Goal: Information Seeking & Learning: Find specific fact

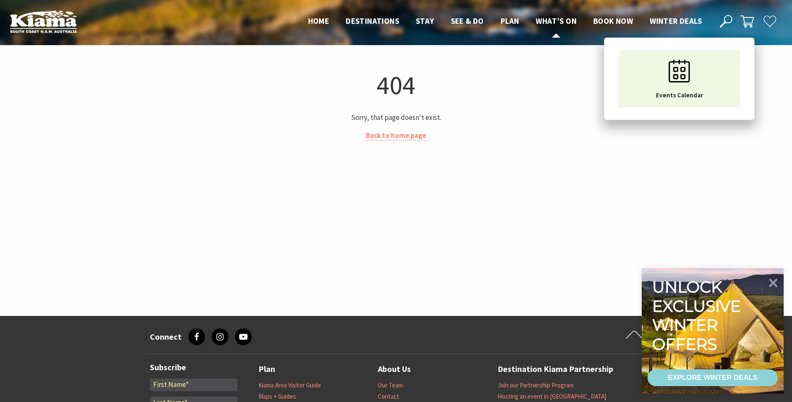
click at [540, 22] on span "What’s On" at bounding box center [556, 21] width 41 height 10
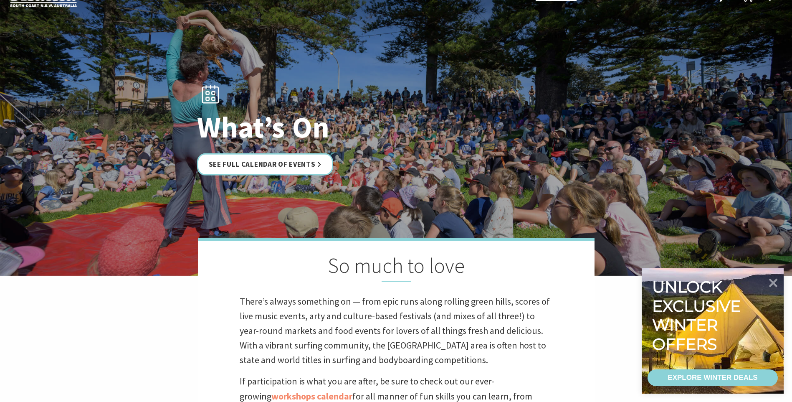
scroll to position [84, 0]
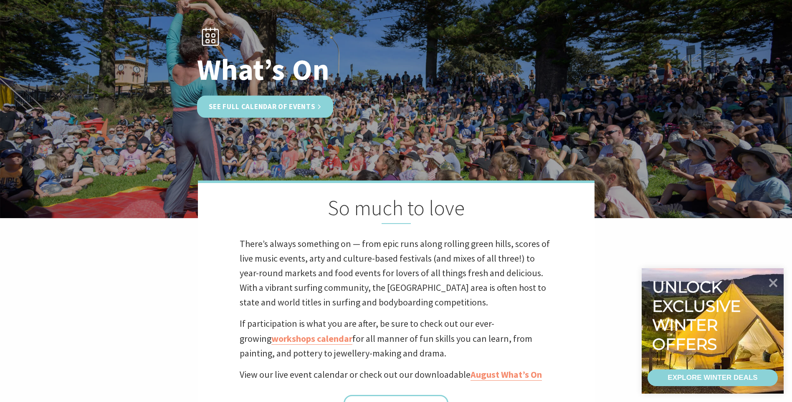
drag, startPoint x: 265, startPoint y: 290, endPoint x: 246, endPoint y: 112, distance: 178.5
click at [246, 112] on link "See Full Calendar of Events" at bounding box center [265, 107] width 137 height 22
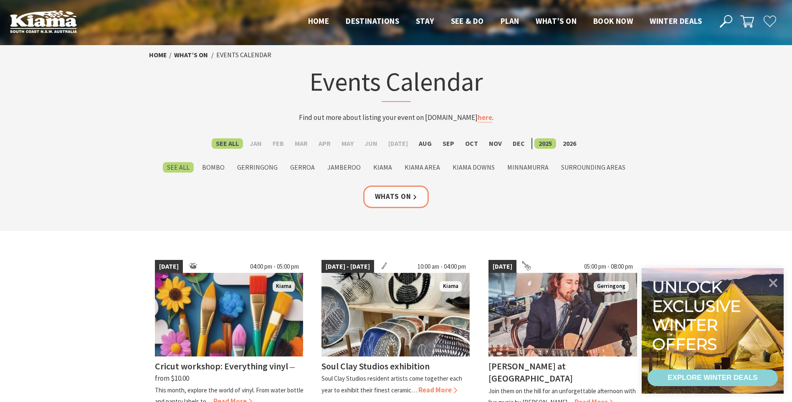
click at [729, 18] on icon at bounding box center [726, 21] width 13 height 13
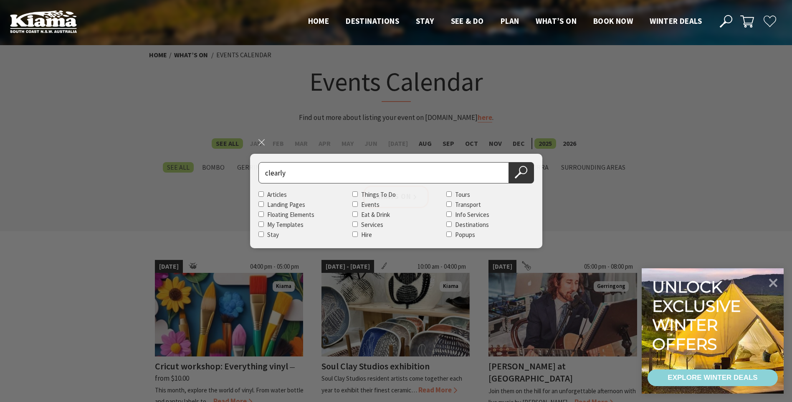
type input "clearly"
click at [509, 162] on button "Search Now" at bounding box center [521, 172] width 25 height 21
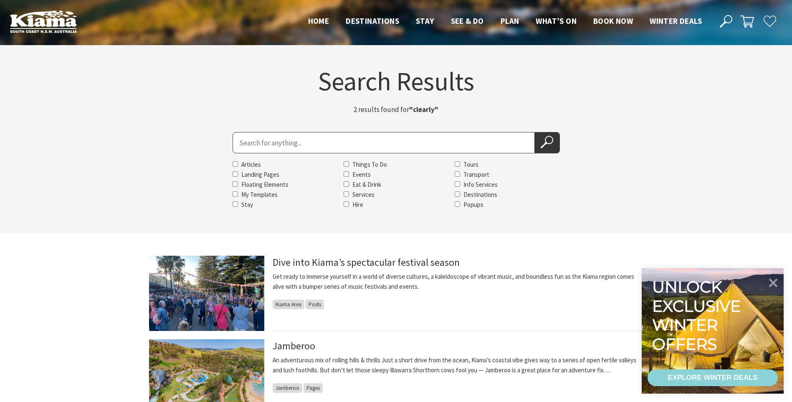
click at [413, 142] on input "Search for" at bounding box center [384, 142] width 302 height 21
click at [415, 146] on input "Search for" at bounding box center [384, 142] width 302 height 21
paste input "Changing Tides"
type input "Changing Tides"
click at [535, 132] on button "Search Now" at bounding box center [547, 142] width 25 height 21
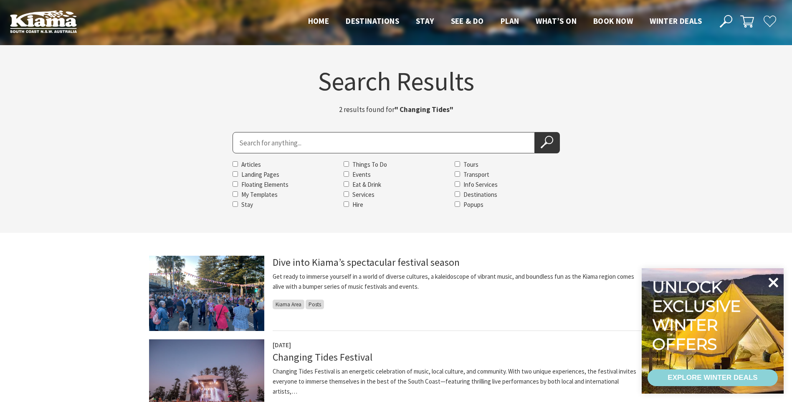
click at [775, 282] on icon at bounding box center [774, 282] width 10 height 10
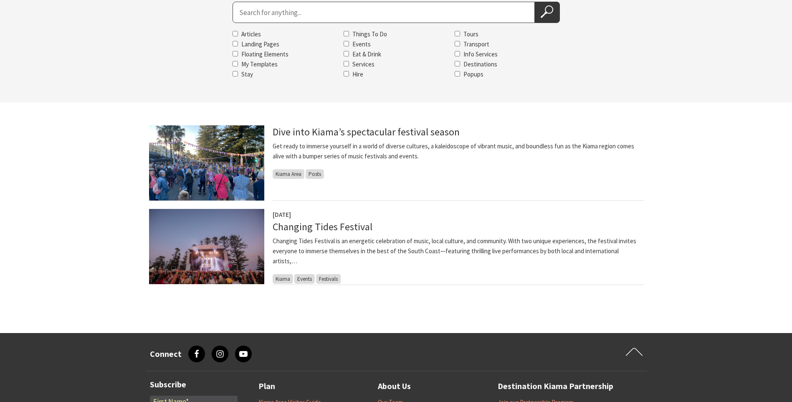
scroll to position [125, 0]
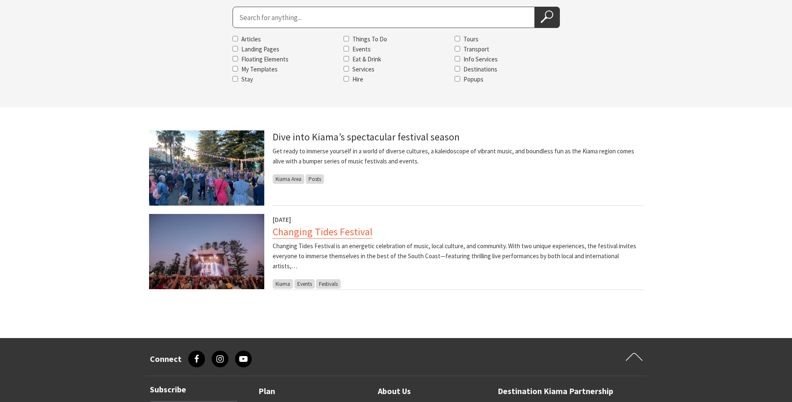
click at [343, 232] on link "Changing Tides Festival" at bounding box center [323, 231] width 100 height 13
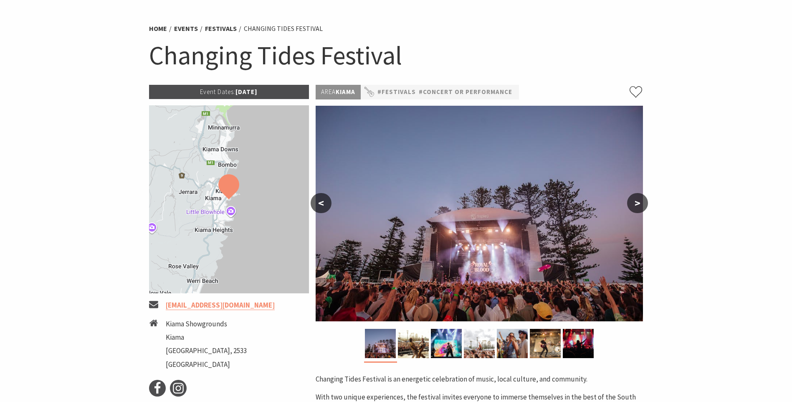
scroll to position [42, 0]
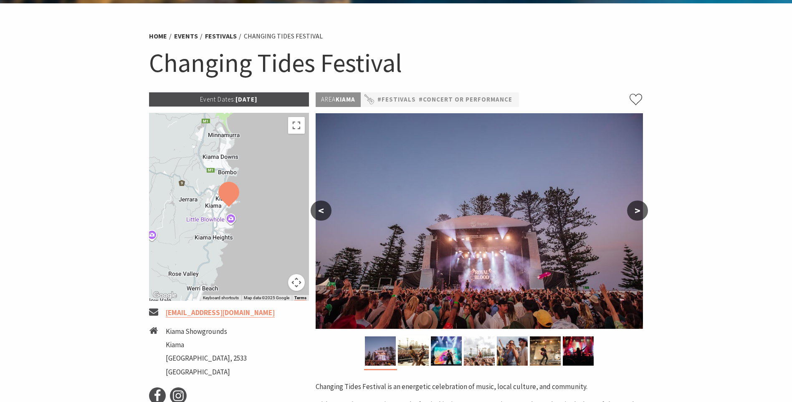
click at [635, 213] on button ">" at bounding box center [637, 211] width 21 height 20
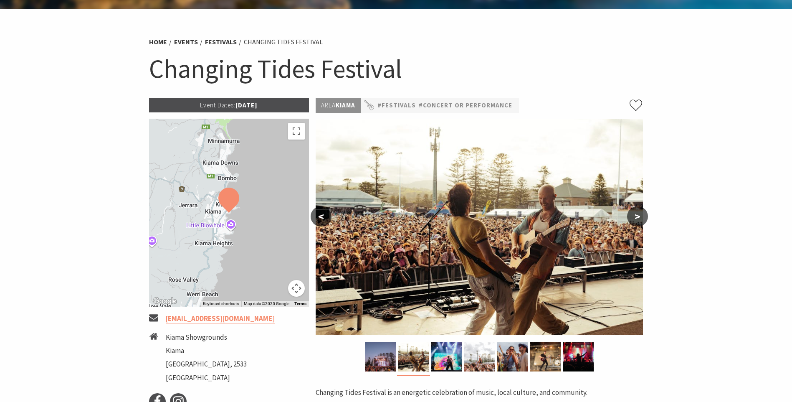
scroll to position [0, 0]
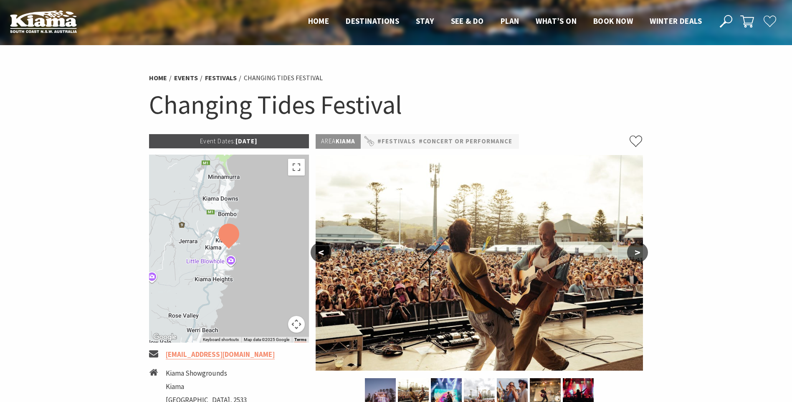
click at [541, 64] on section "Home Events Festivals Changing Tides Festival Changing Tides Festival Event Dat…" at bounding box center [396, 323] width 792 height 557
click at [725, 20] on use at bounding box center [726, 21] width 13 height 13
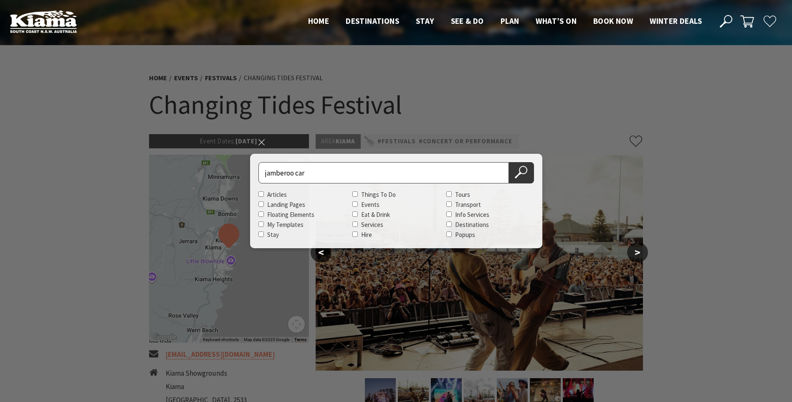
type input "jamberoo car"
click at [509, 162] on button "Search Now" at bounding box center [521, 172] width 25 height 21
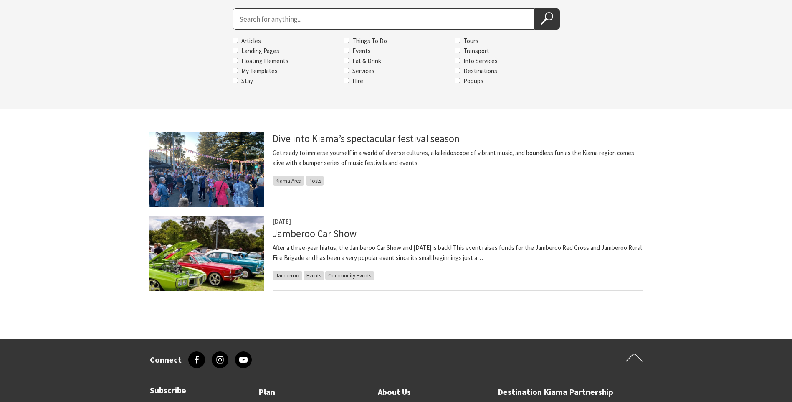
scroll to position [209, 0]
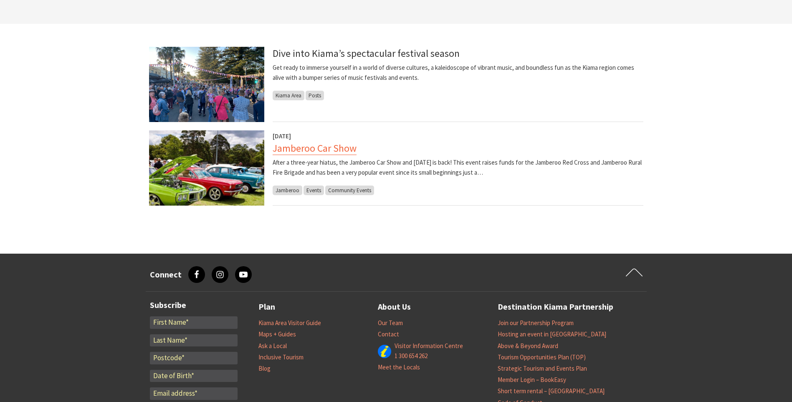
click at [330, 150] on link "Jamberoo Car Show" at bounding box center [315, 148] width 84 height 13
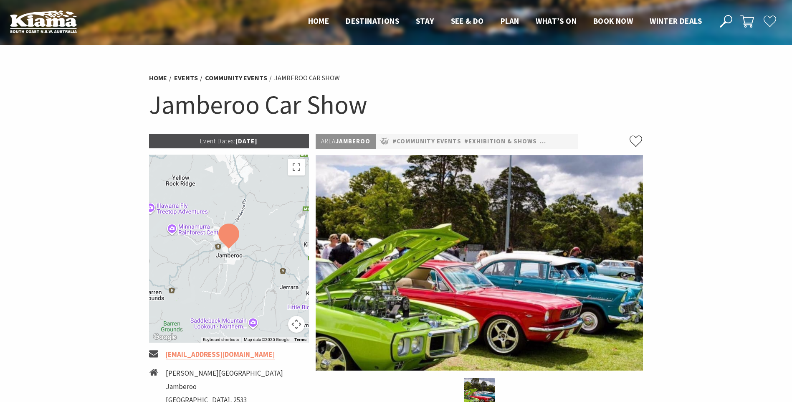
click at [732, 248] on section "Home Events Community Events Jamberoo Car Show Jamberoo Car Show Event Dates: […" at bounding box center [396, 384] width 792 height 678
